Goal: Information Seeking & Learning: Learn about a topic

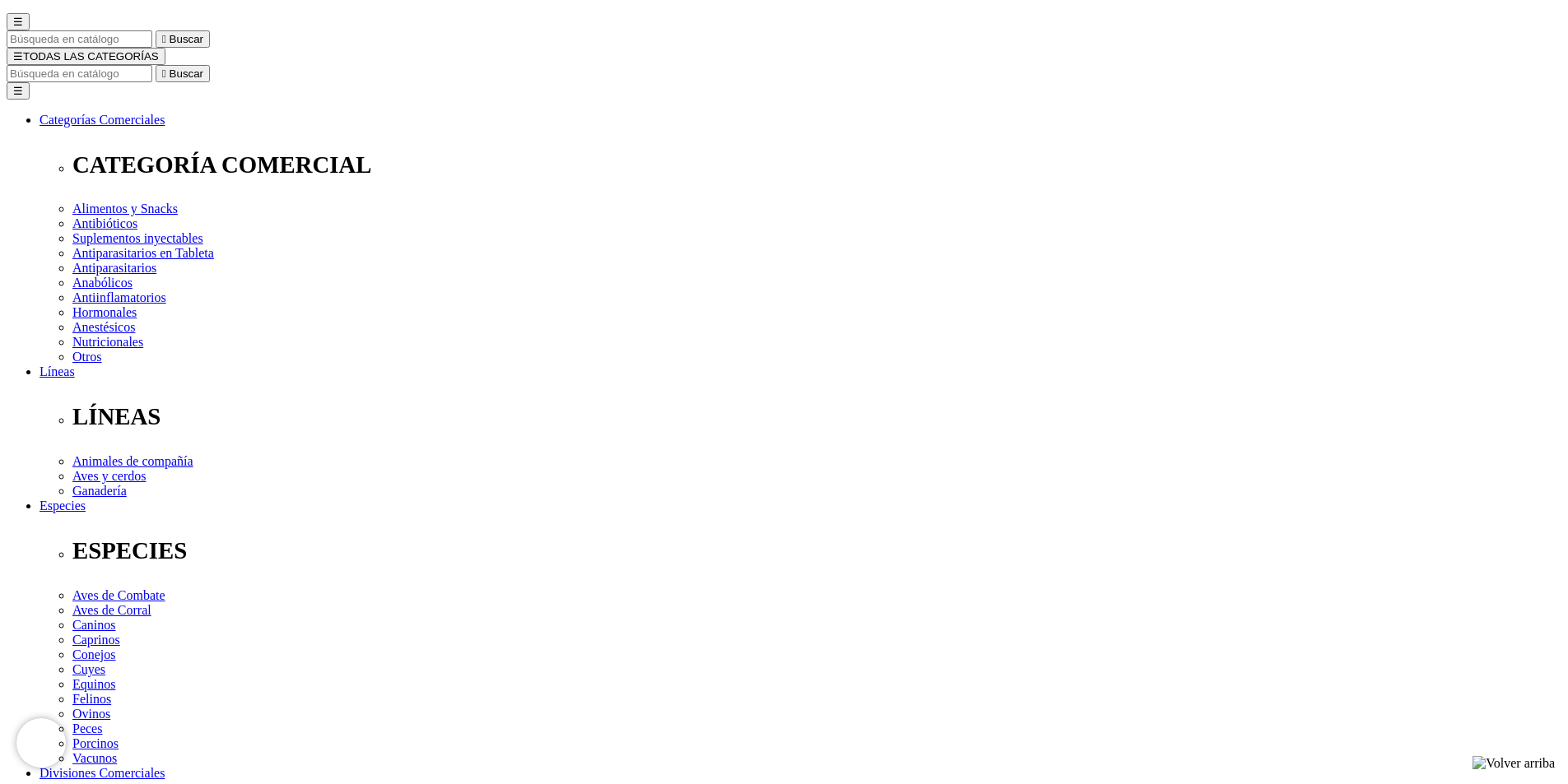
scroll to position [82, 0]
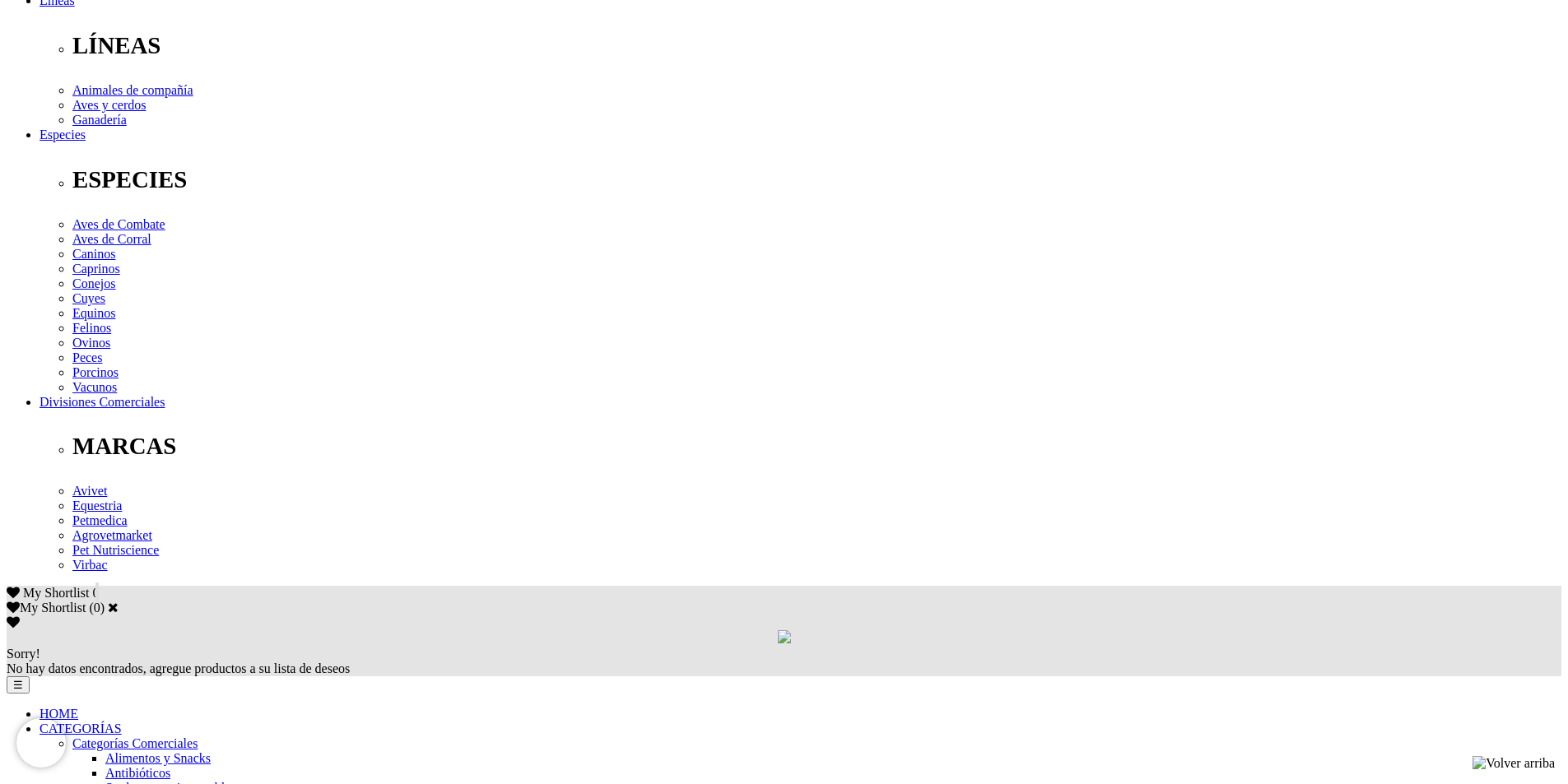
scroll to position [576, 0]
